Goal: Transaction & Acquisition: Obtain resource

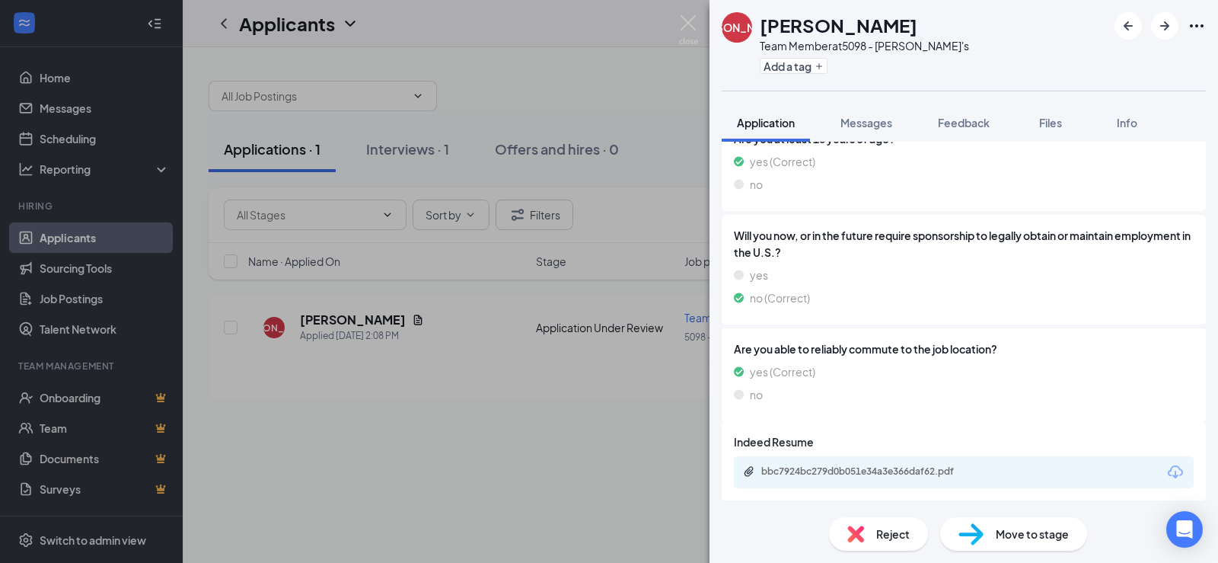
scroll to position [292, 0]
click at [867, 127] on span "Messages" at bounding box center [867, 123] width 52 height 14
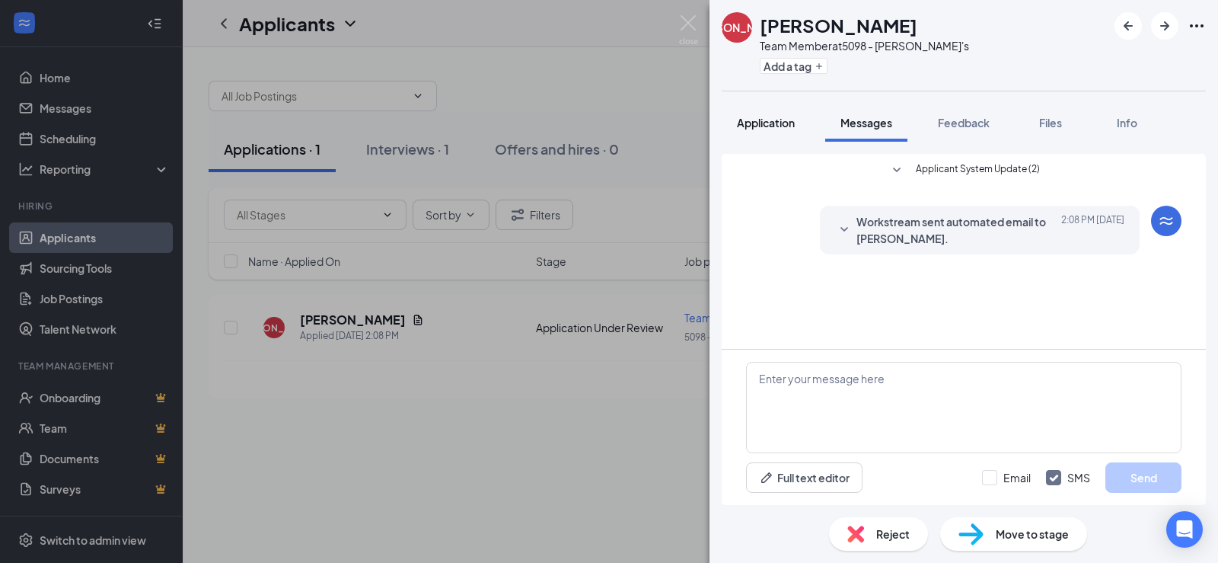
click at [774, 133] on button "Application" at bounding box center [766, 123] width 88 height 38
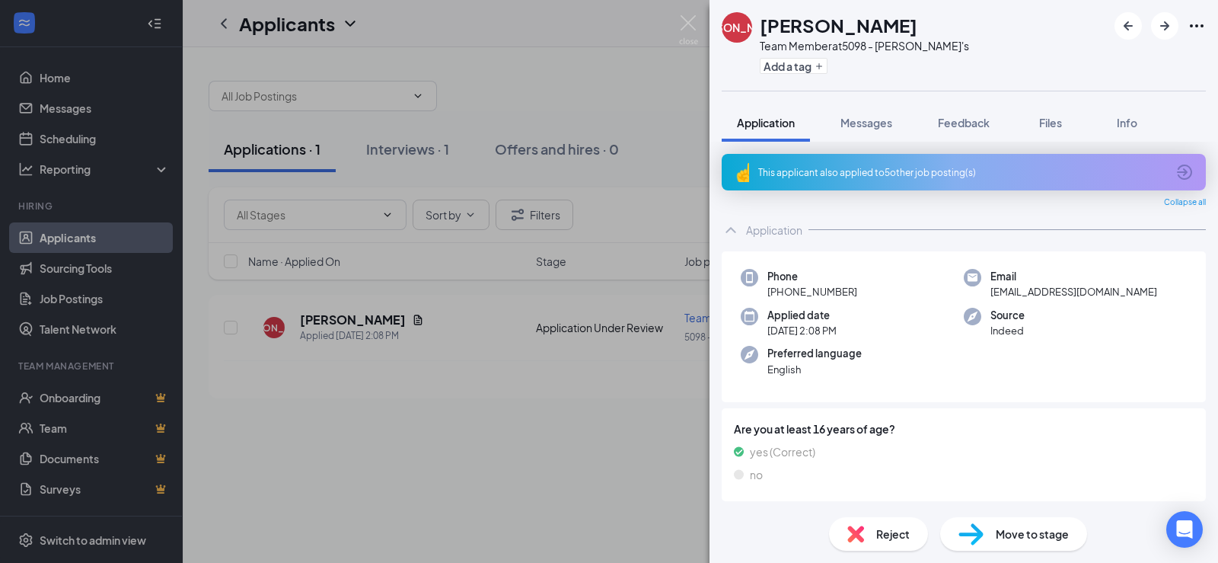
click at [1008, 541] on span "Move to stage" at bounding box center [1032, 533] width 73 height 17
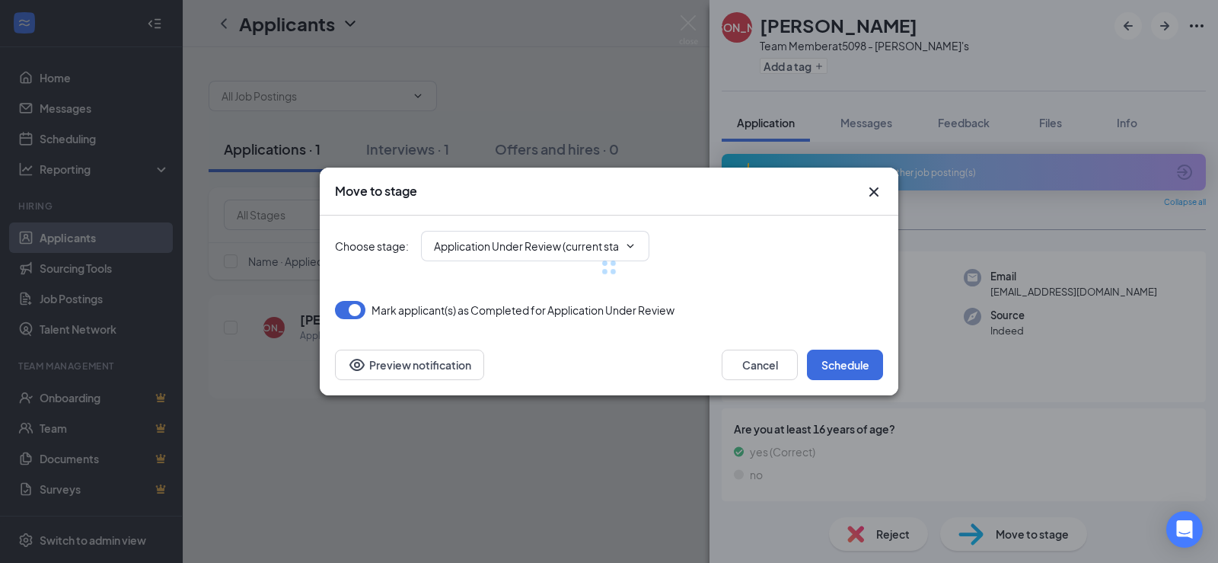
type input "Onsite Interview (next stage)"
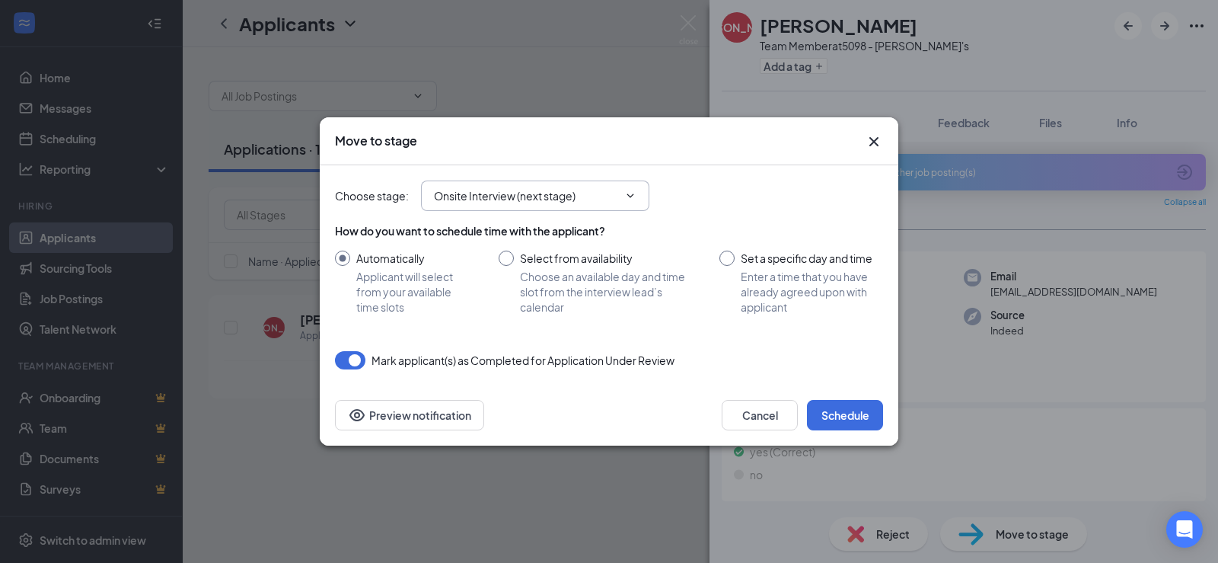
click at [589, 198] on input "Onsite Interview (next stage)" at bounding box center [526, 195] width 184 height 17
click at [733, 356] on div "Mark applicant(s) as Completed for Application Under Review" at bounding box center [609, 360] width 548 height 18
click at [583, 282] on input "Select from availability Choose an available day and time slot from the intervi…" at bounding box center [594, 283] width 190 height 64
radio input "true"
radio input "false"
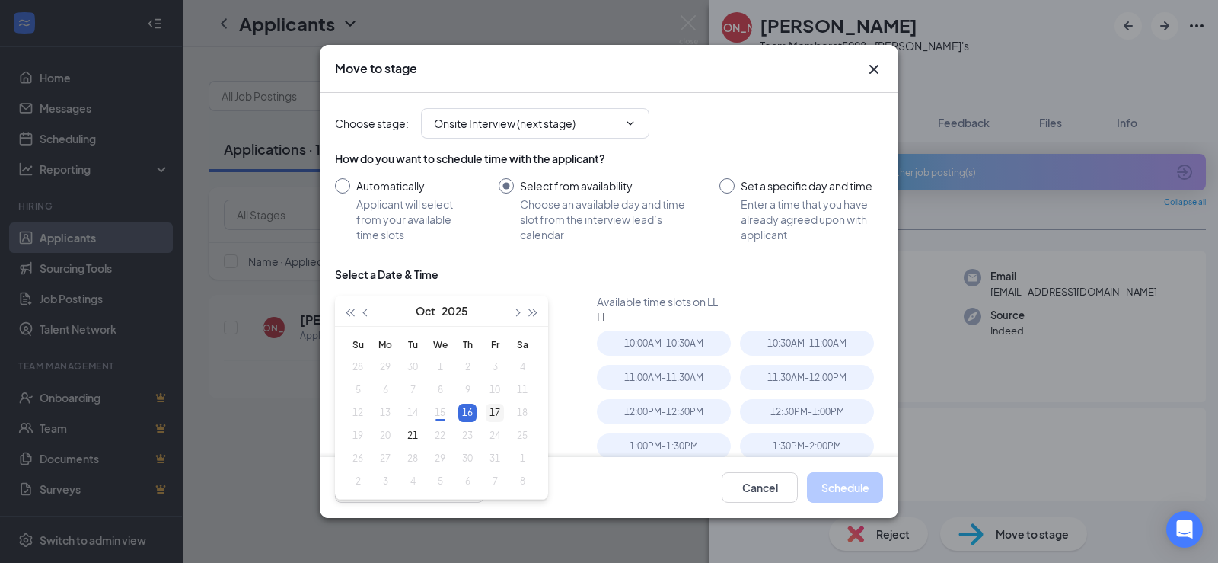
type input "[DATE]"
click at [500, 420] on div "17" at bounding box center [495, 413] width 18 height 18
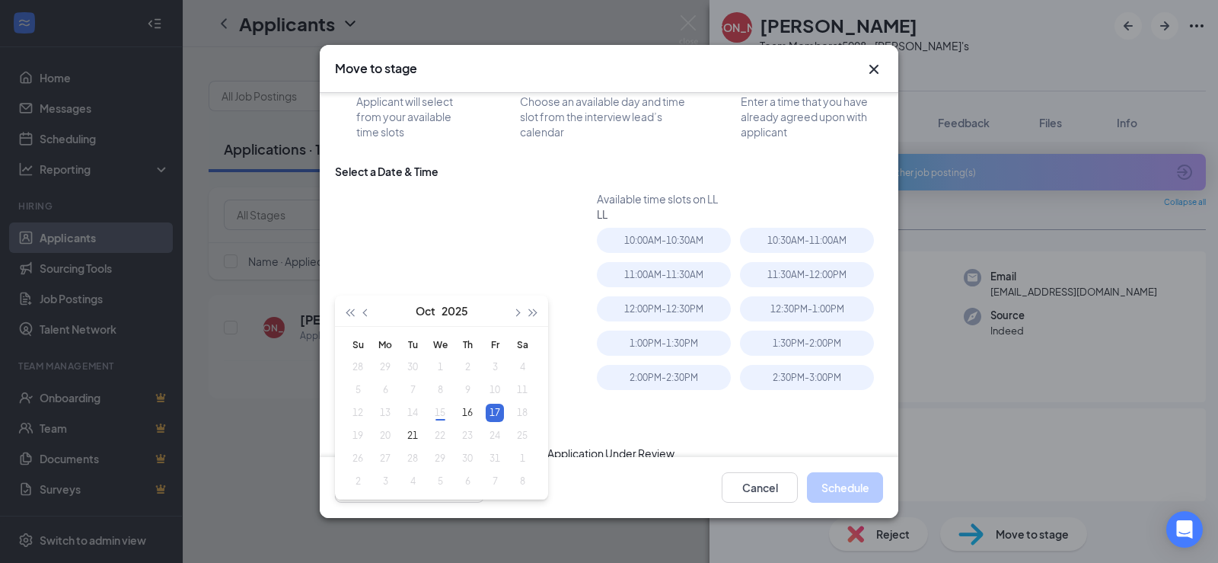
scroll to position [123, 0]
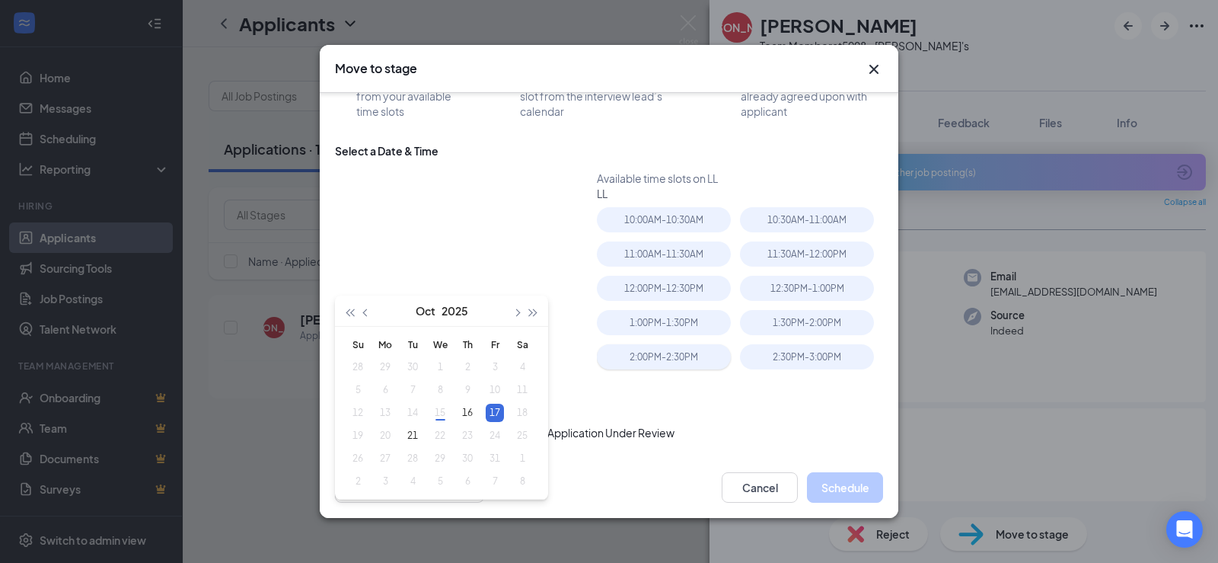
click at [679, 359] on div "2:00PM - 2:30PM" at bounding box center [664, 356] width 134 height 25
click at [846, 491] on button "Schedule" at bounding box center [845, 487] width 76 height 30
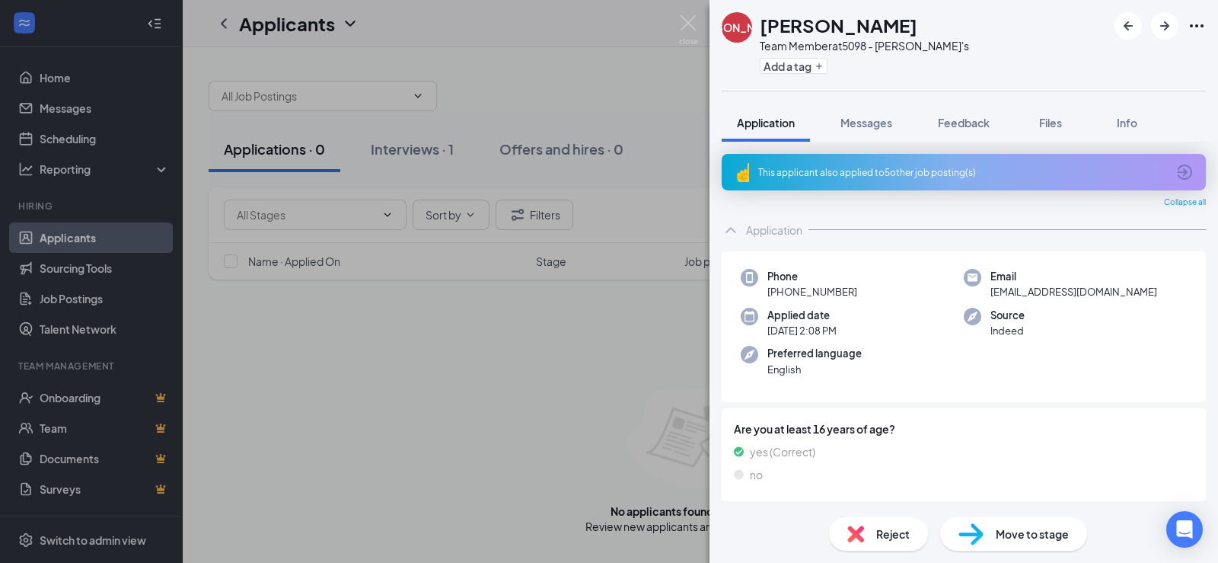
click at [551, 401] on div "[PERSON_NAME] Team Member at 5098 - [PERSON_NAME]'s Add a tag Application Messa…" at bounding box center [609, 281] width 1218 height 563
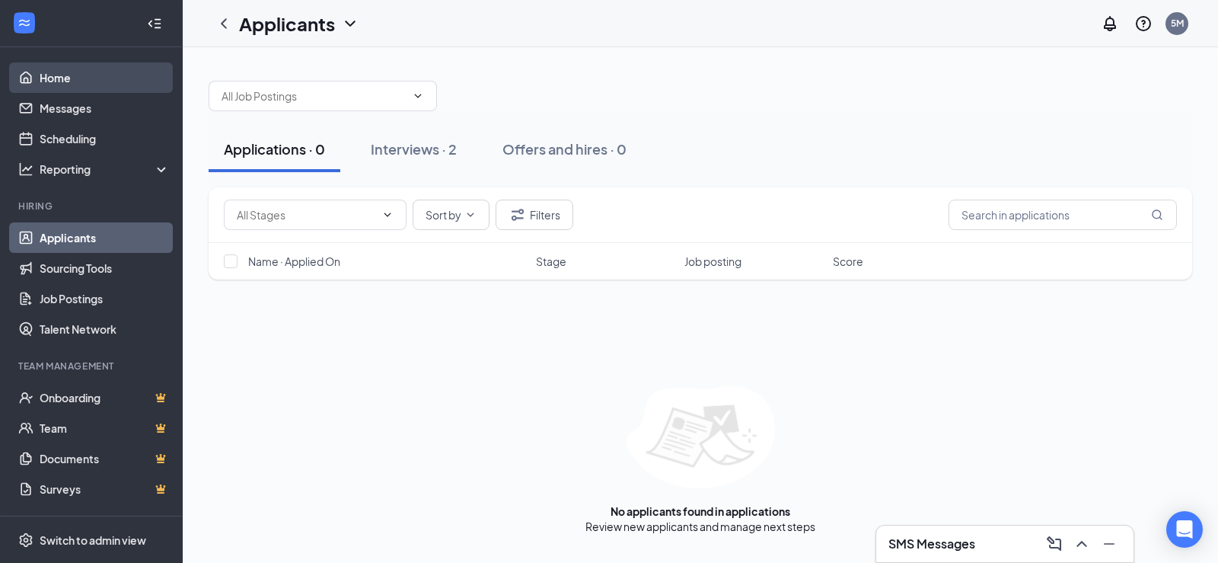
click at [100, 81] on link "Home" at bounding box center [105, 77] width 130 height 30
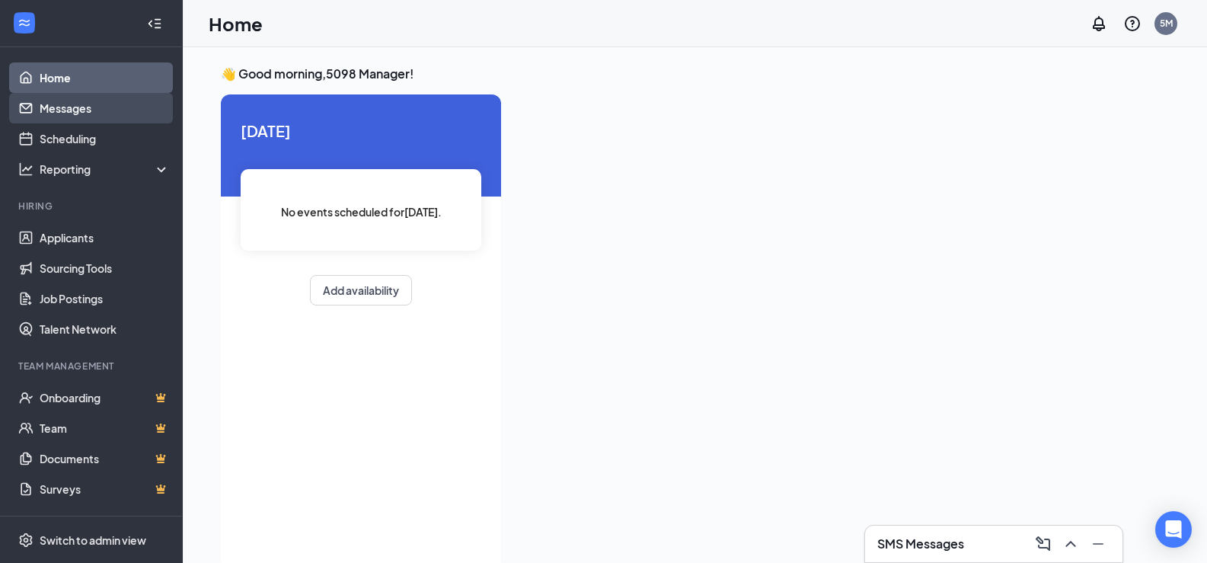
click at [98, 103] on link "Messages" at bounding box center [105, 108] width 130 height 30
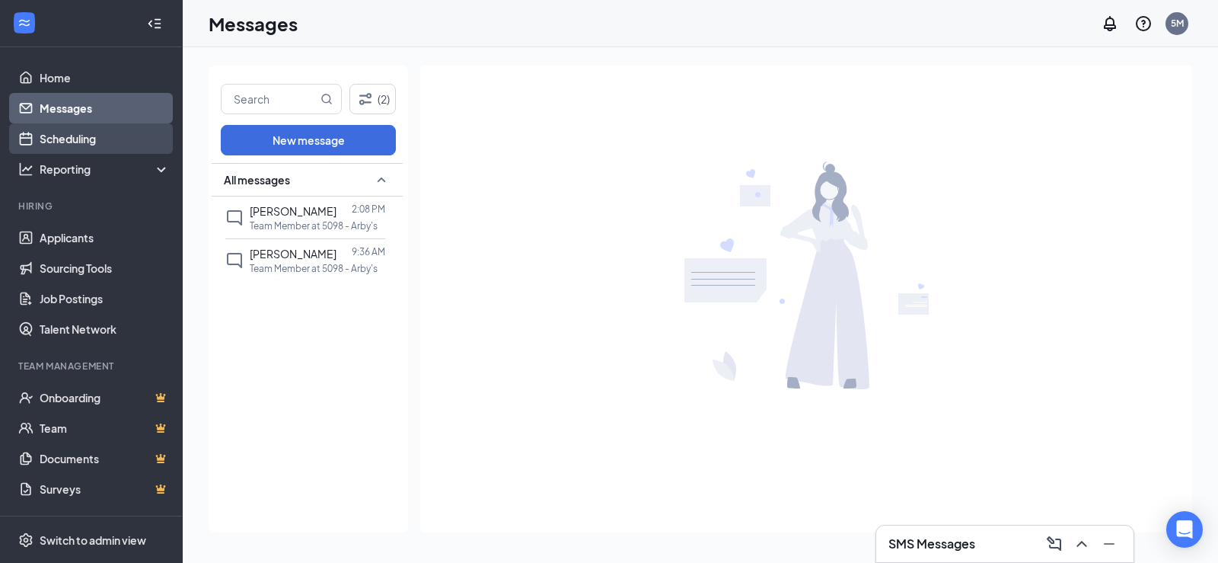
click at [104, 139] on link "Scheduling" at bounding box center [105, 138] width 130 height 30
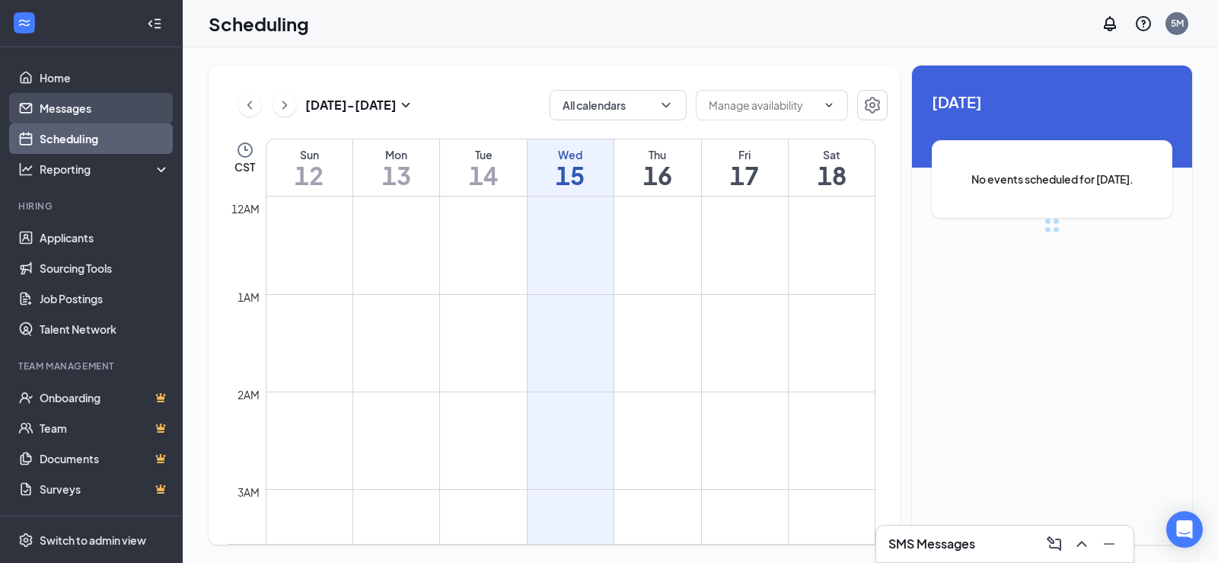
scroll to position [749, 0]
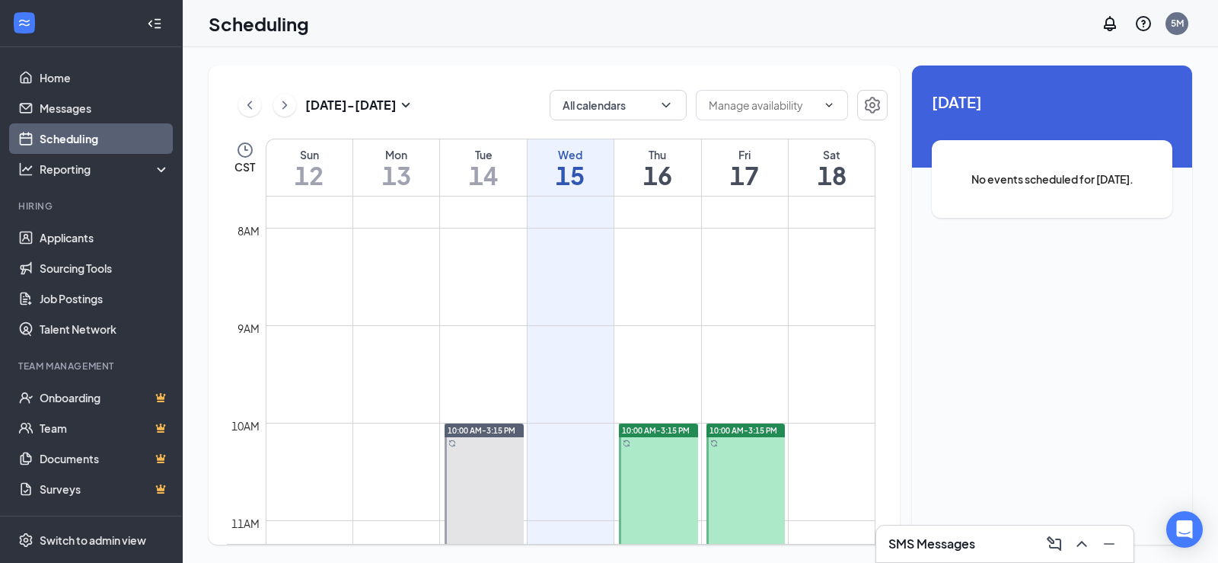
drag, startPoint x: 889, startPoint y: 343, endPoint x: 886, endPoint y: 314, distance: 29.0
click at [889, 371] on div "[DATE] - [DATE] All calendars CST Sun 12 Mon 13 Tue 14 Wed 15 Thu 16 Fri 17 Sat…" at bounding box center [554, 304] width 691 height 479
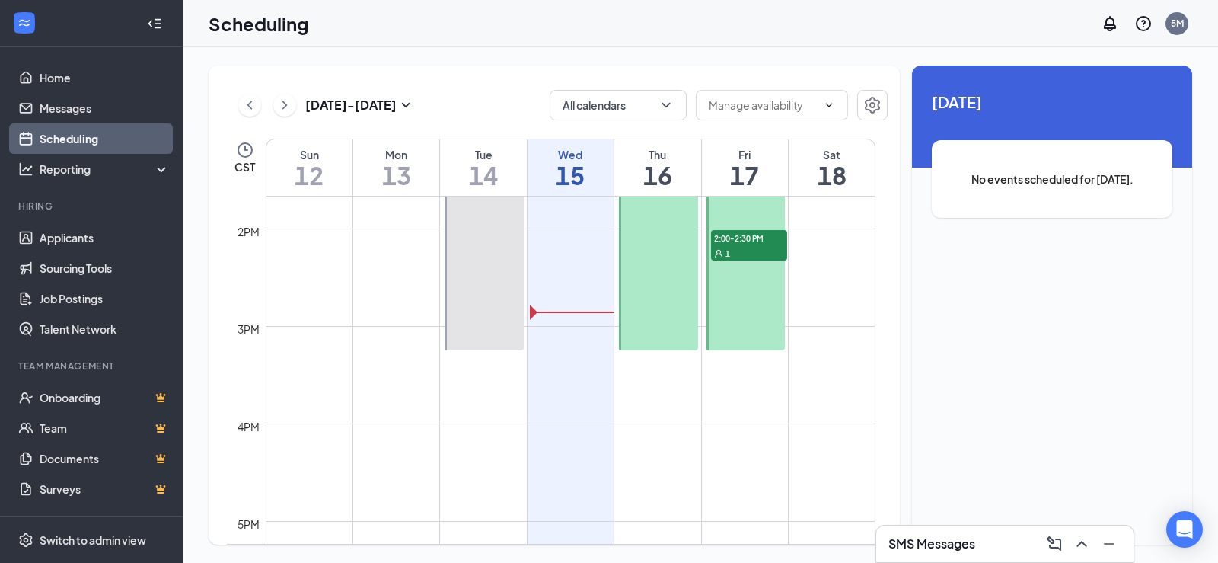
scroll to position [1294, 0]
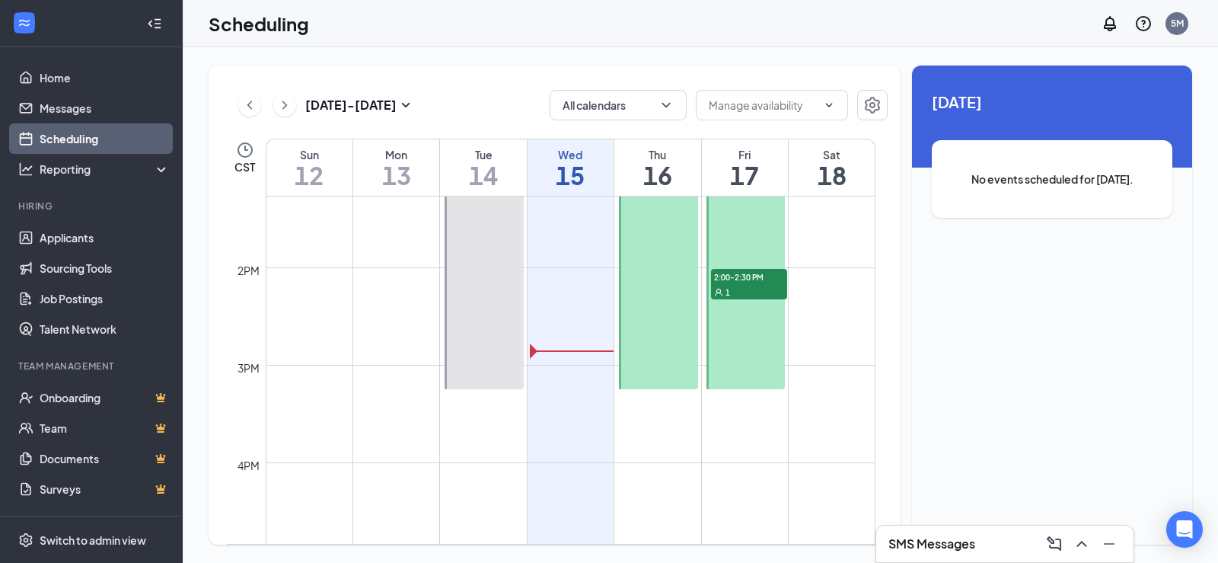
click at [753, 280] on span "2:00-2:30 PM" at bounding box center [749, 276] width 76 height 15
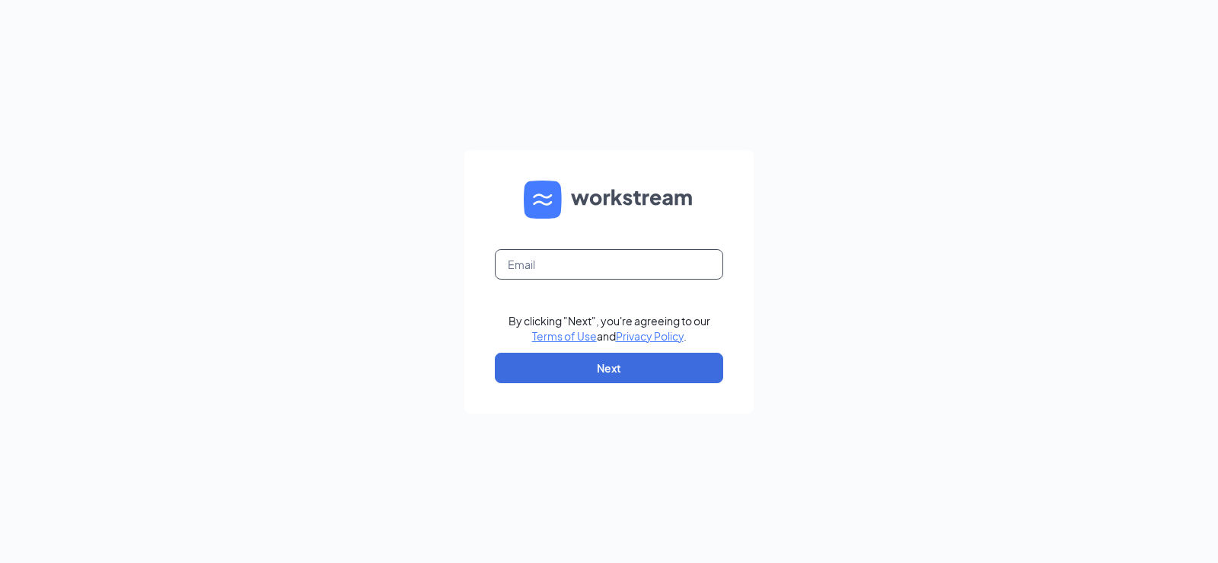
click at [646, 276] on input "text" at bounding box center [609, 264] width 228 height 30
type input "5098@arbys-store.com"
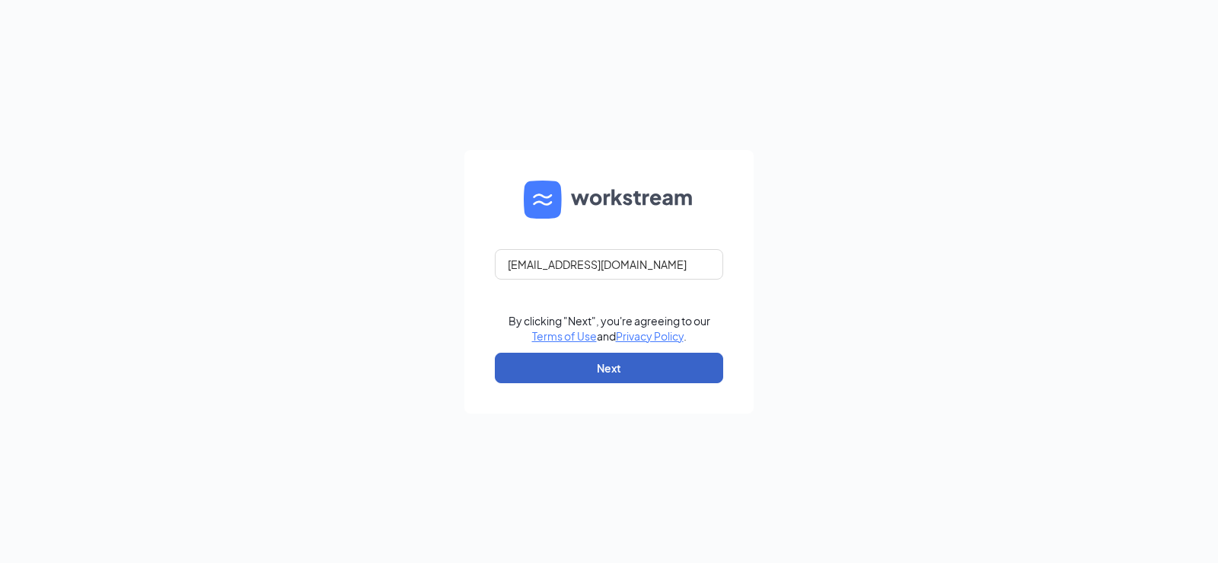
click at [598, 365] on button "Next" at bounding box center [609, 368] width 228 height 30
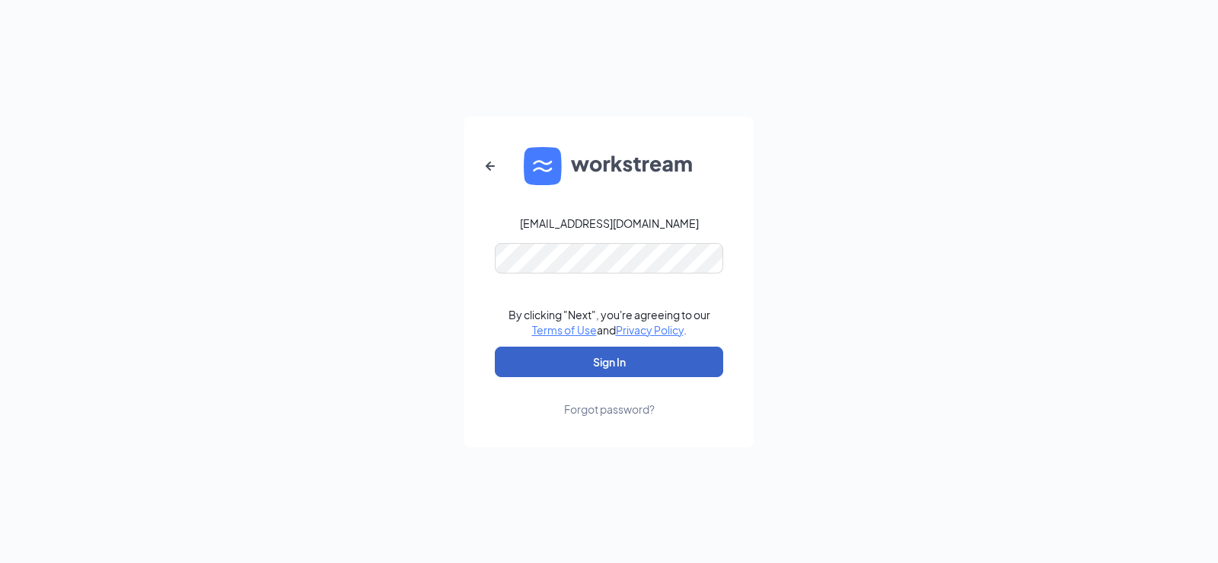
click at [591, 362] on button "Sign In" at bounding box center [609, 361] width 228 height 30
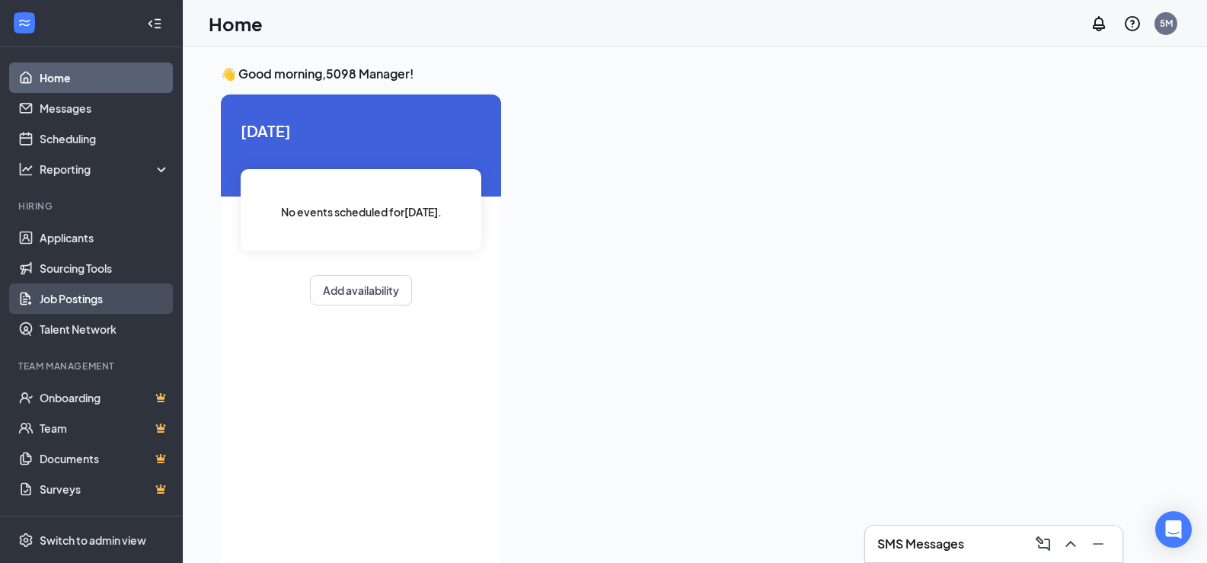
click at [120, 296] on link "Job Postings" at bounding box center [105, 298] width 130 height 30
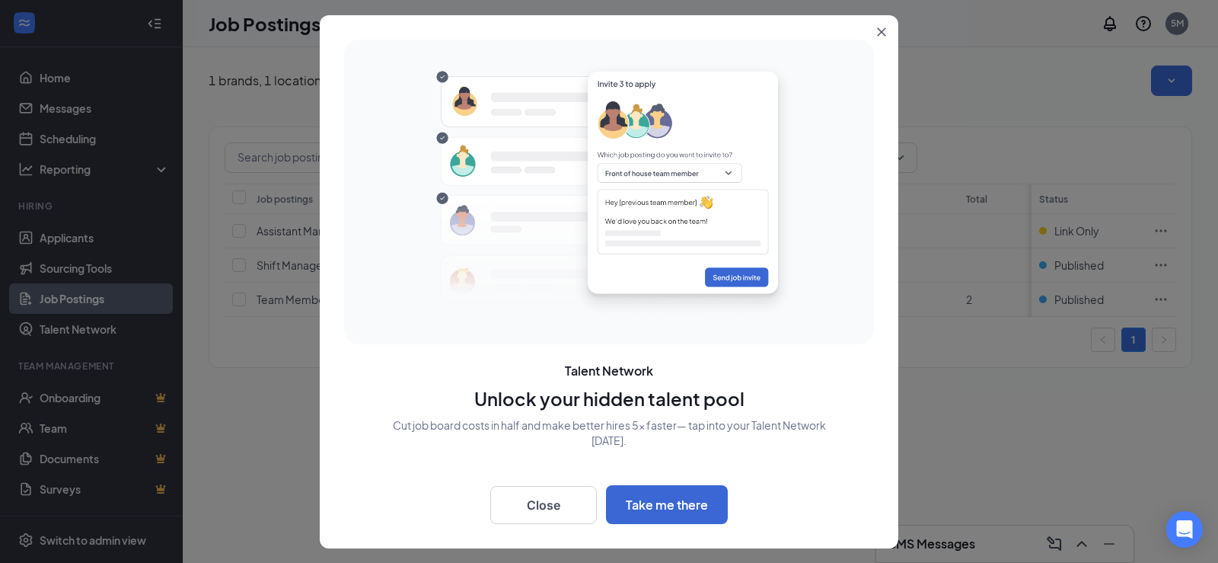
click at [883, 27] on icon "Close" at bounding box center [881, 31] width 9 height 9
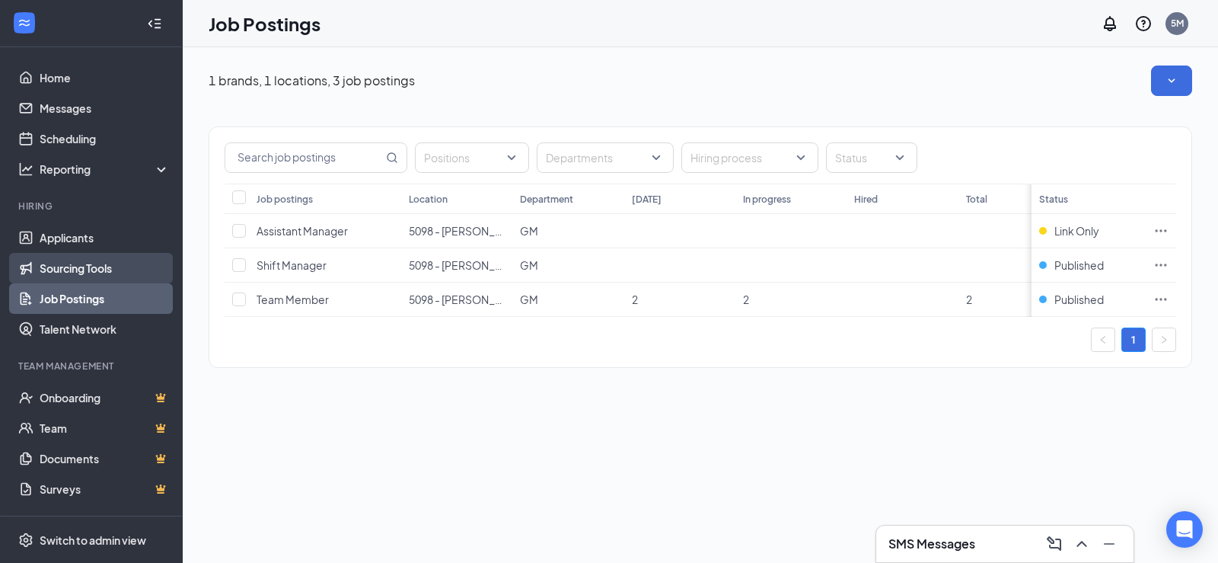
click at [122, 262] on link "Sourcing Tools" at bounding box center [105, 268] width 130 height 30
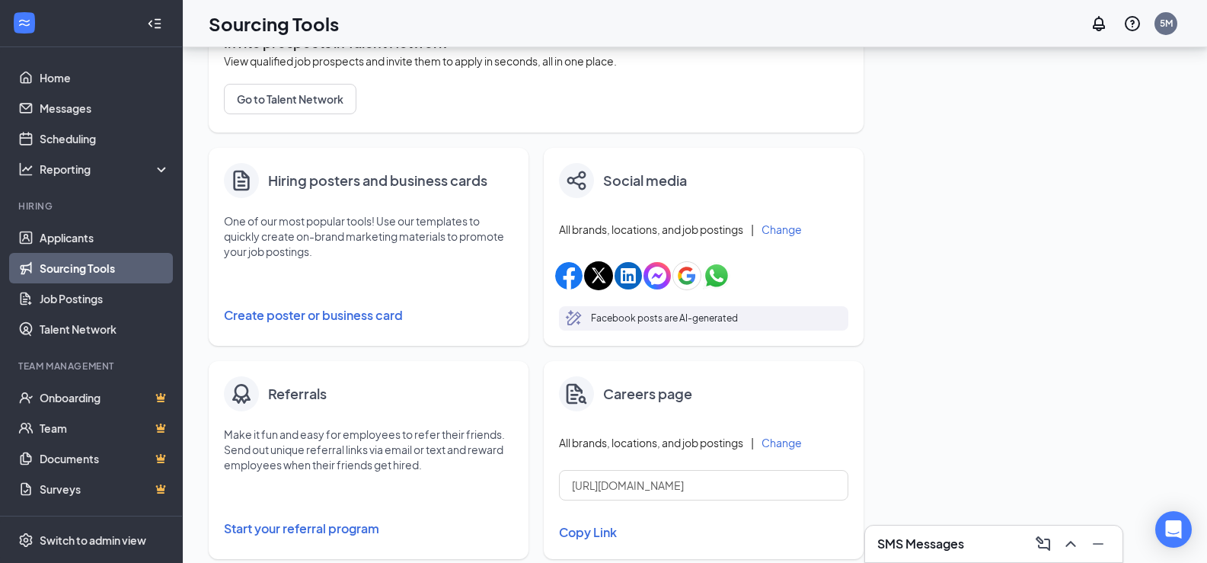
scroll to position [155, 0]
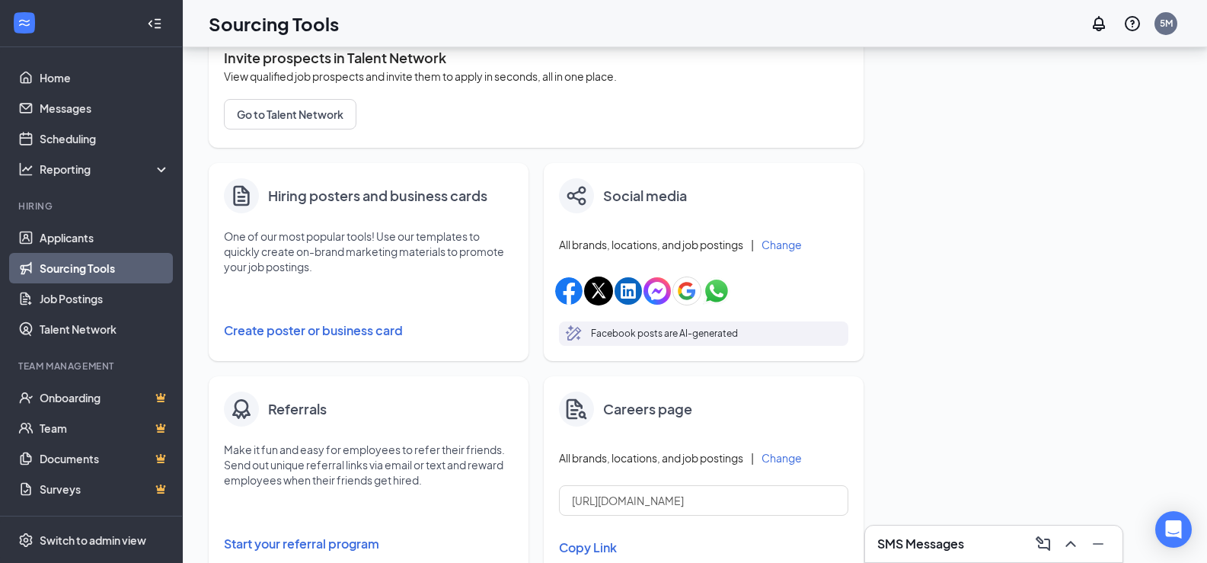
click at [352, 339] on button "Create poster or business card" at bounding box center [368, 330] width 289 height 30
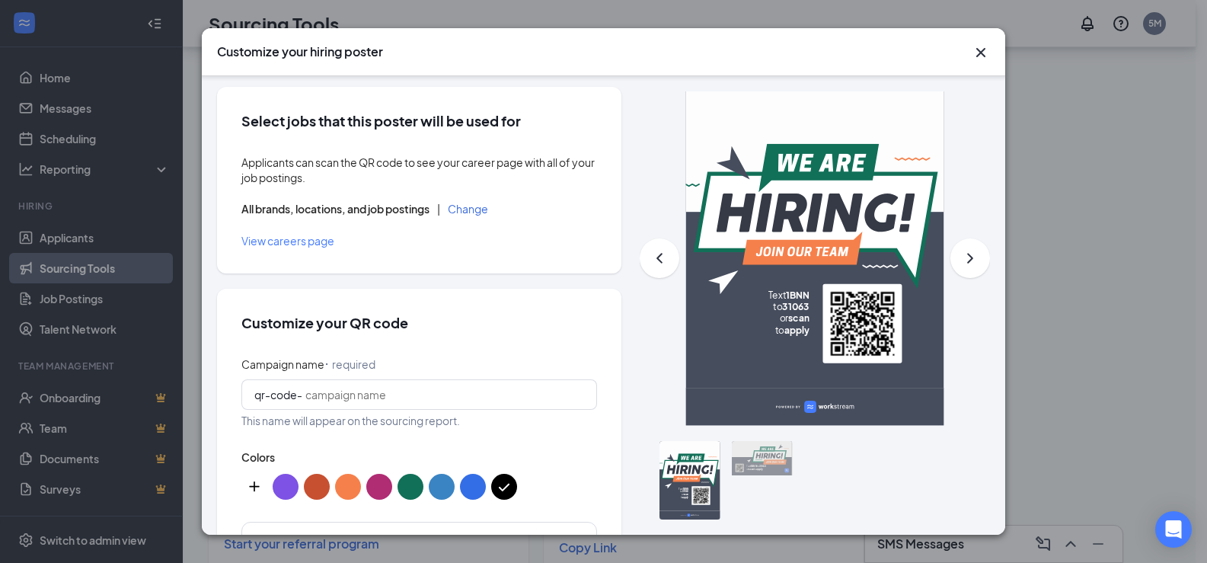
scroll to position [0, 0]
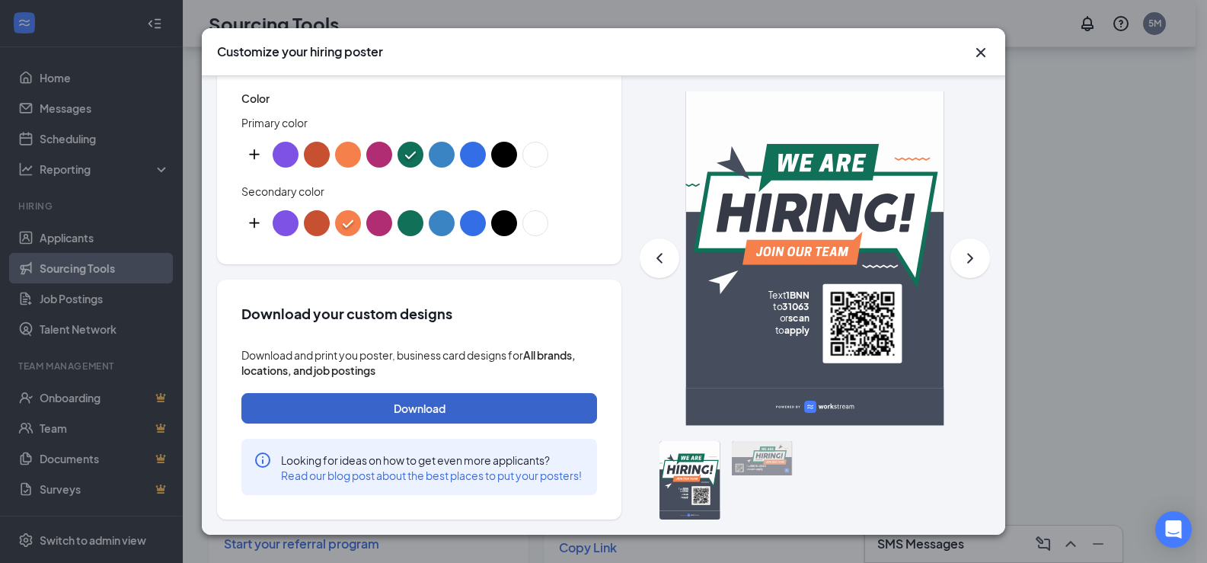
click at [404, 393] on button "Download" at bounding box center [419, 408] width 356 height 30
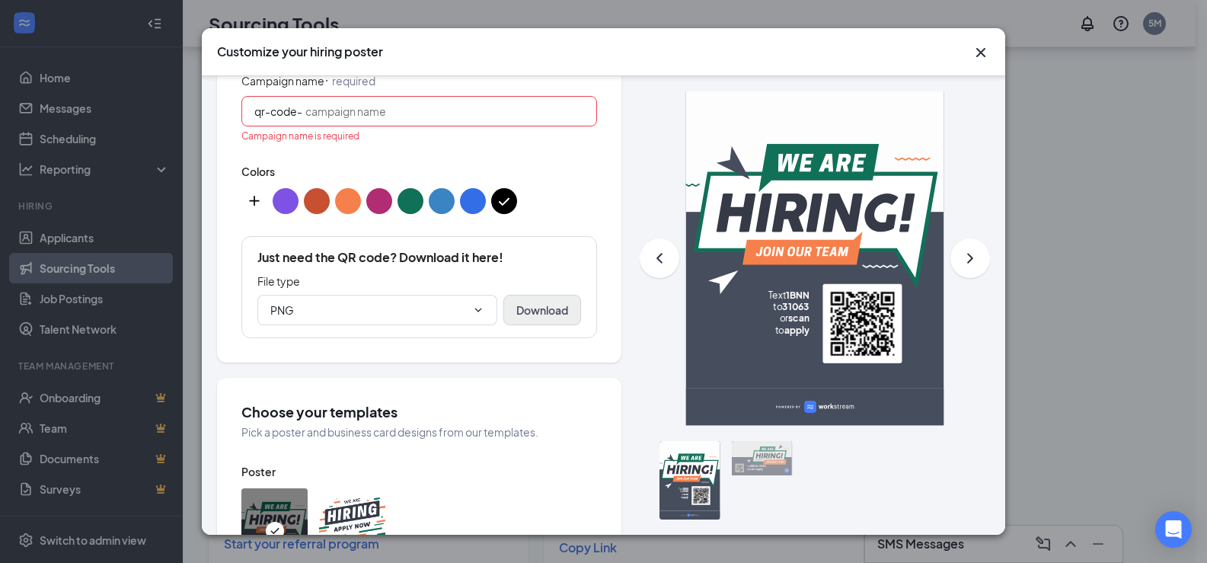
scroll to position [285, 0]
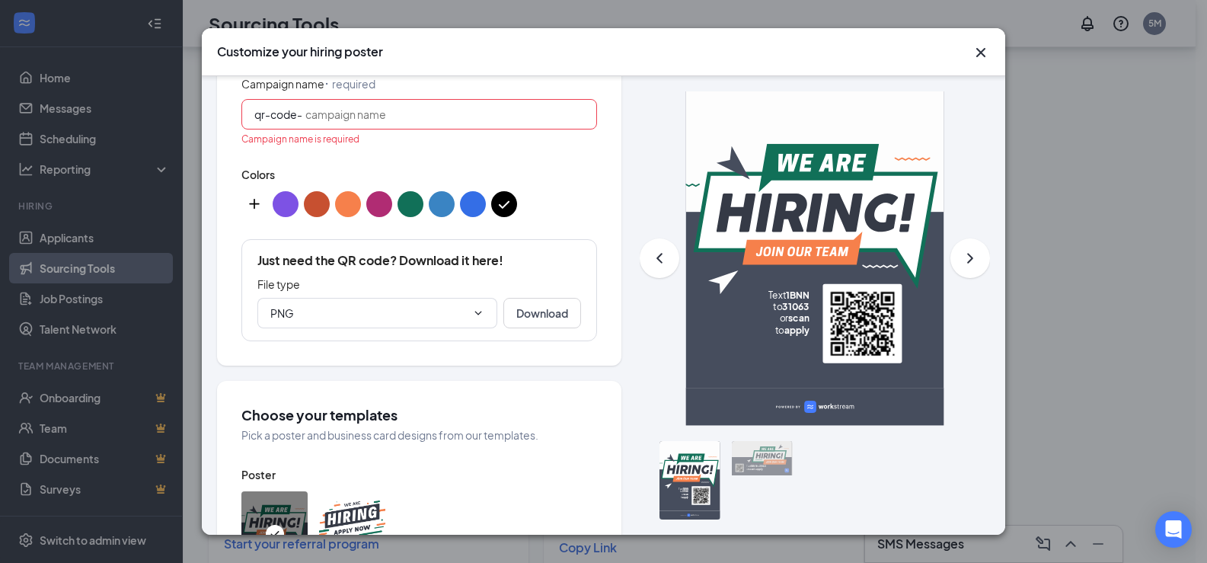
click at [427, 115] on input "Campaign name ⠂ required" at bounding box center [444, 114] width 279 height 17
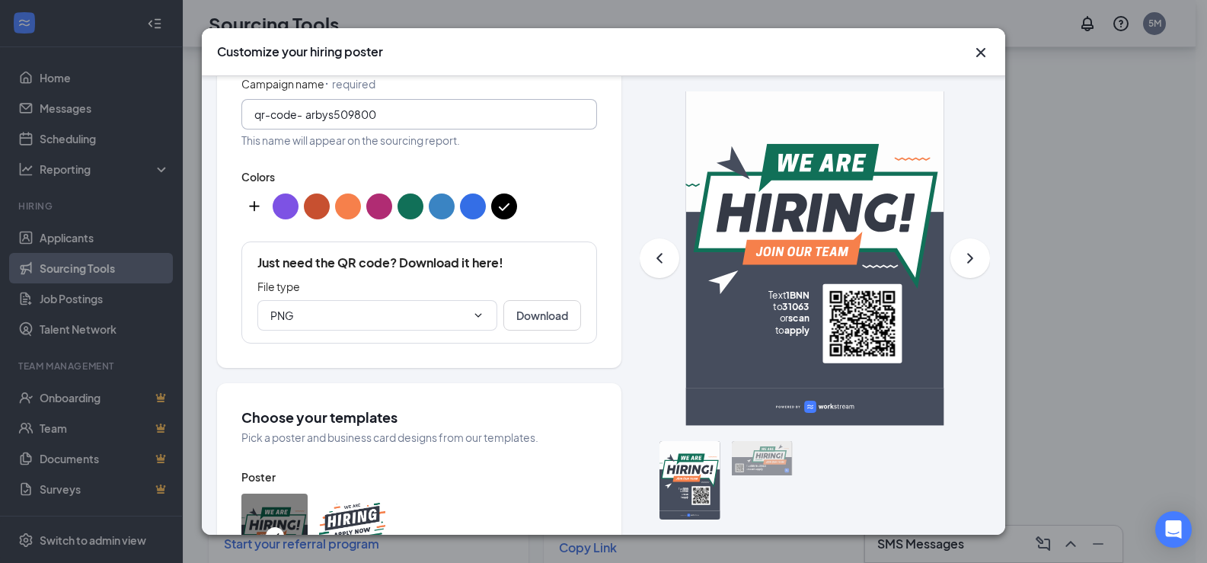
type input "arbys509800"
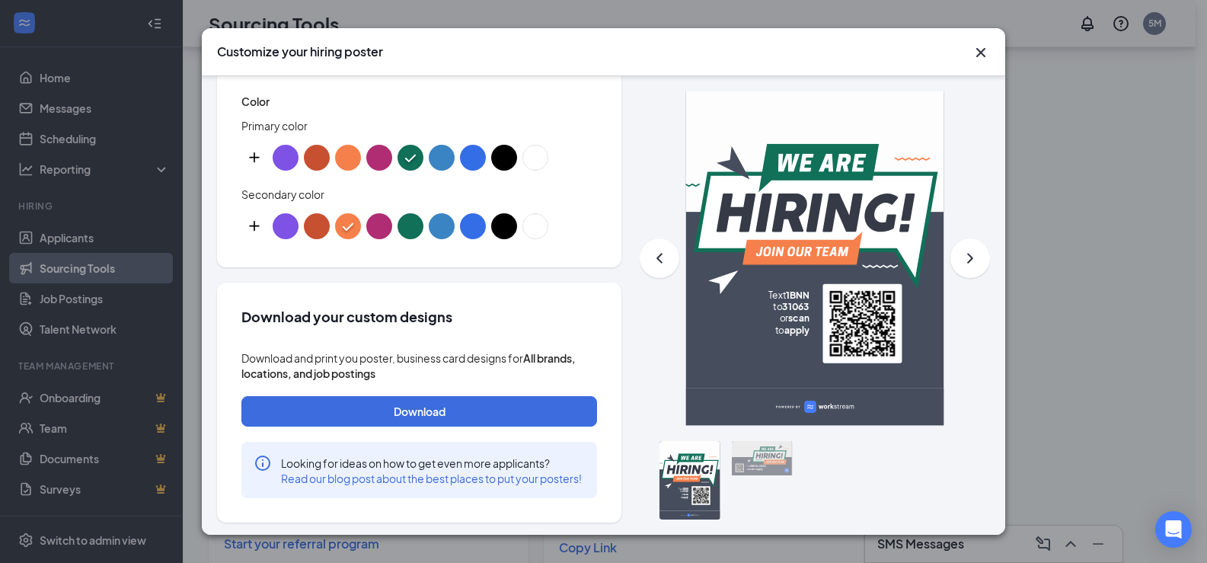
scroll to position [889, 0]
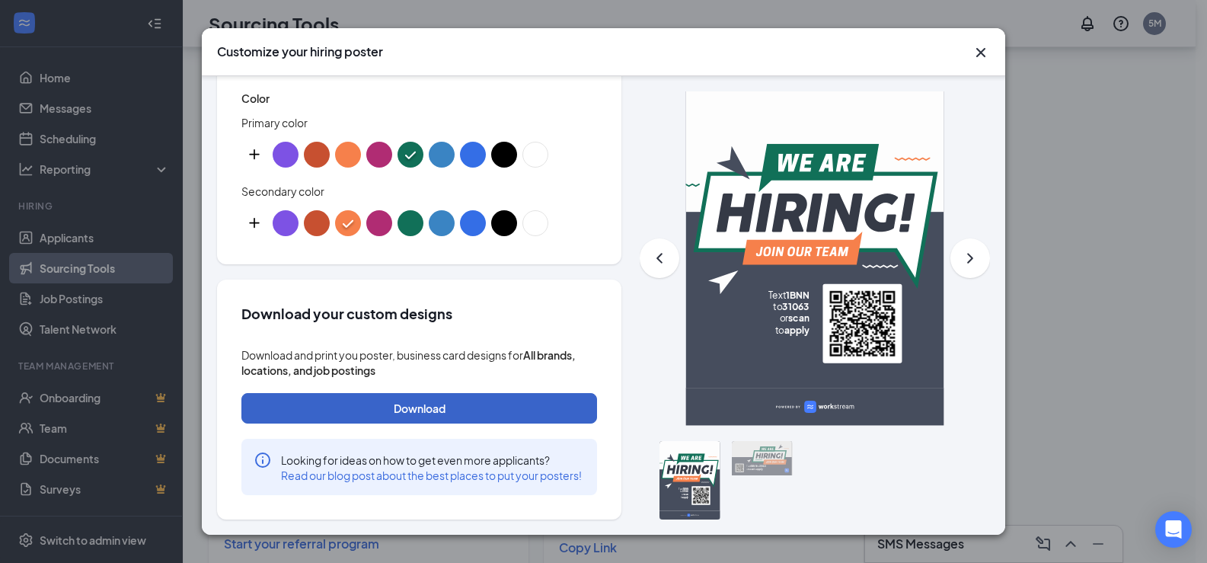
click at [447, 393] on button "Download" at bounding box center [419, 408] width 356 height 30
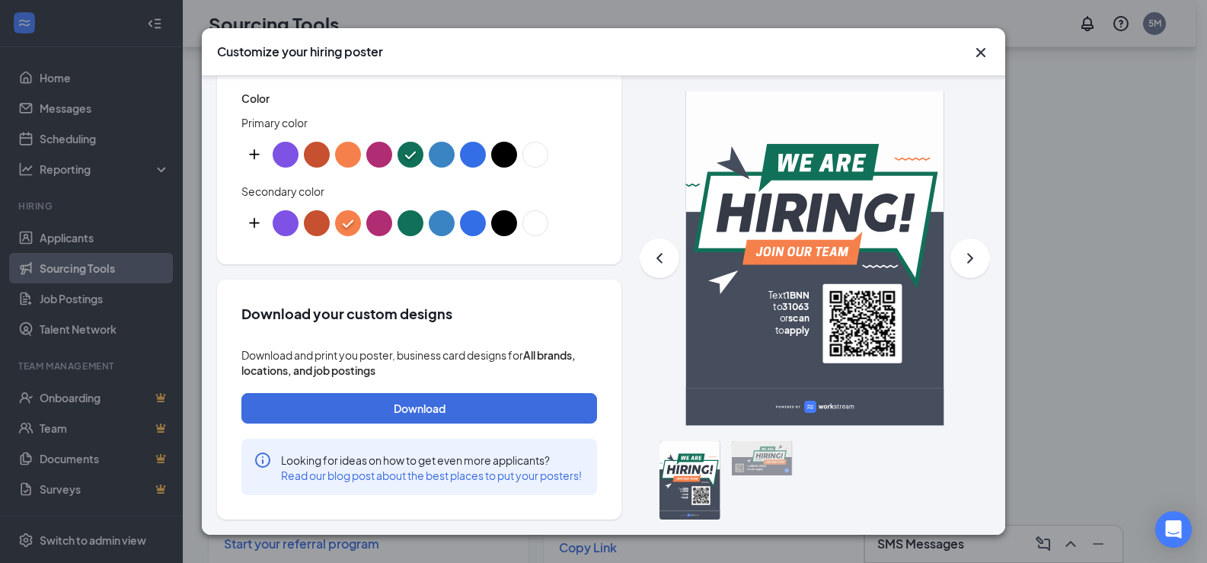
click at [978, 49] on icon "Cross" at bounding box center [980, 52] width 9 height 9
